Goal: Information Seeking & Learning: Learn about a topic

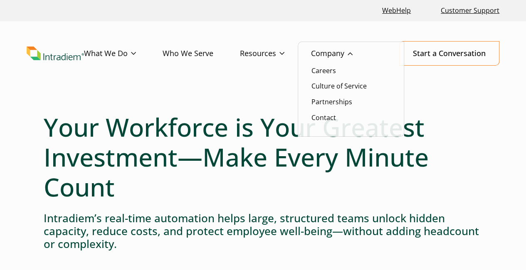
click at [354, 50] on link "Company" at bounding box center [345, 54] width 68 height 24
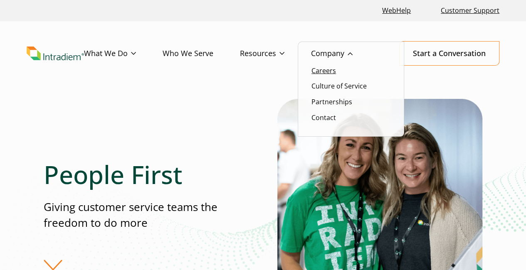
click at [327, 73] on link "Careers" at bounding box center [324, 70] width 25 height 9
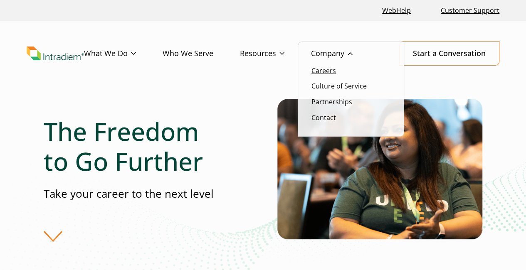
click at [317, 72] on link "Careers" at bounding box center [324, 70] width 25 height 9
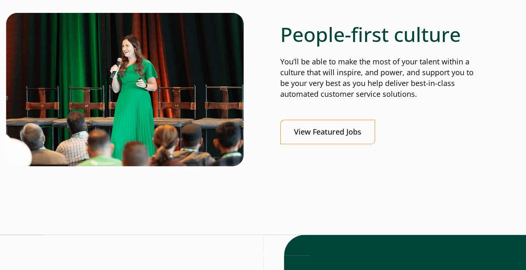
scroll to position [308, 0]
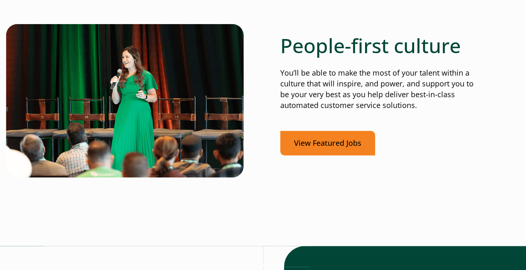
click at [341, 145] on link "View Featured Jobs" at bounding box center [327, 143] width 95 height 25
